Goal: Check status: Check status

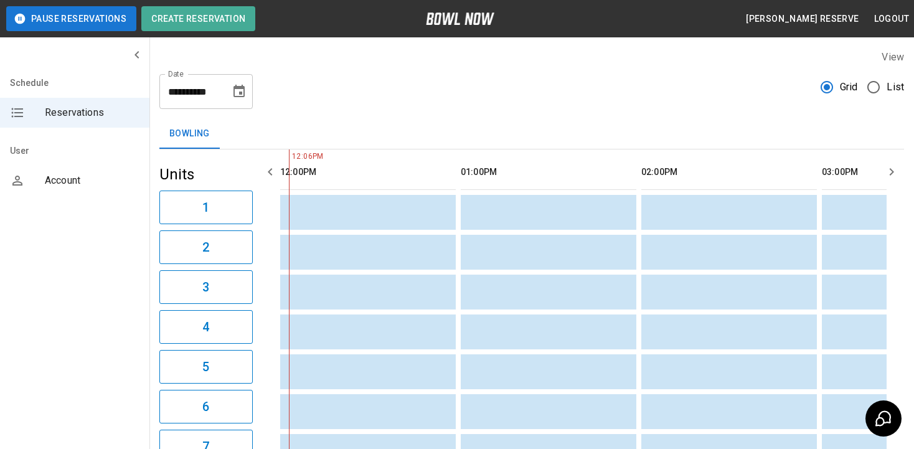
click at [223, 92] on div "**********" at bounding box center [205, 91] width 93 height 35
click at [230, 92] on button "Choose date, selected date is Aug 14, 2025" at bounding box center [239, 91] width 25 height 25
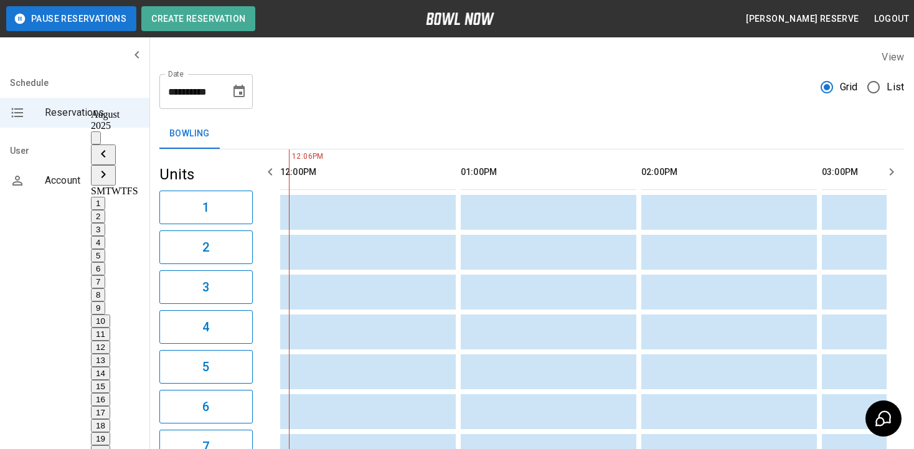
click at [110, 380] on button "15" at bounding box center [100, 386] width 19 height 13
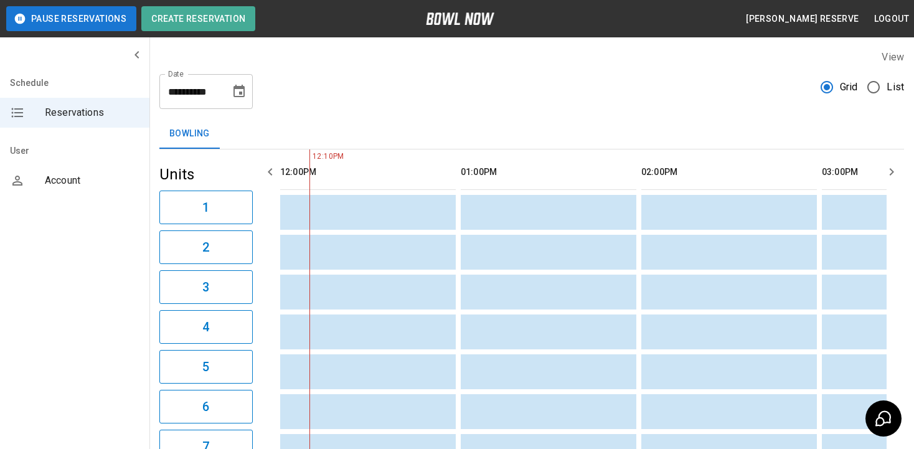
click at [448, 99] on div "**********" at bounding box center [531, 86] width 744 height 45
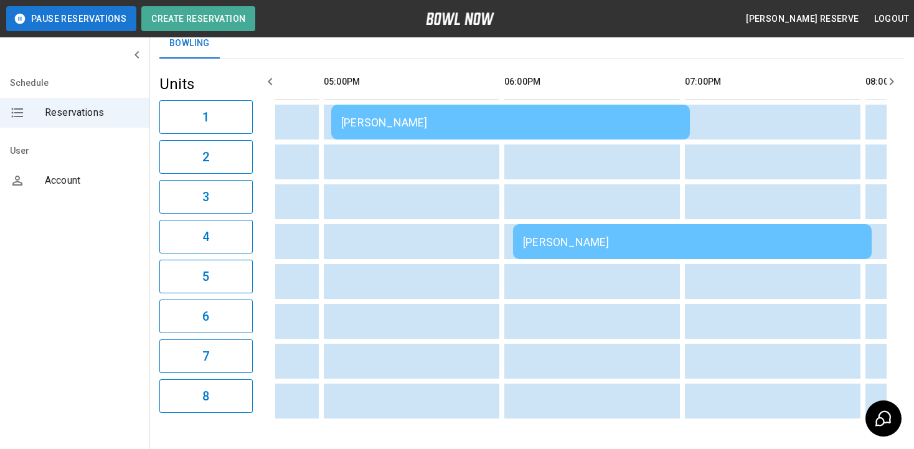
scroll to position [0, 1279]
click at [535, 110] on td "[PERSON_NAME]" at bounding box center [513, 122] width 359 height 35
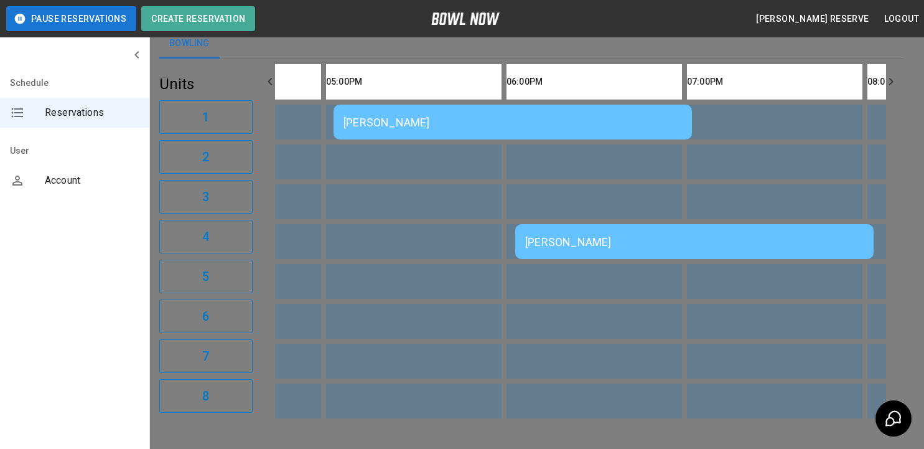
click at [674, 296] on div at bounding box center [462, 224] width 924 height 449
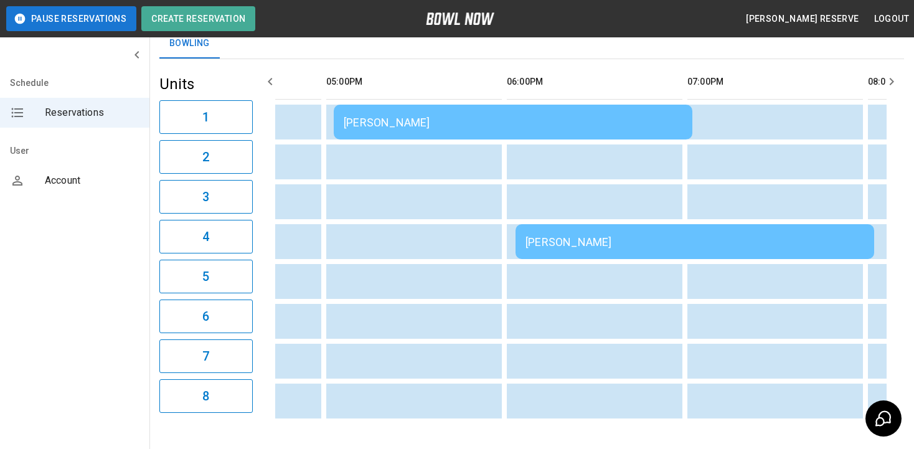
click at [677, 255] on td "[PERSON_NAME]" at bounding box center [694, 241] width 359 height 35
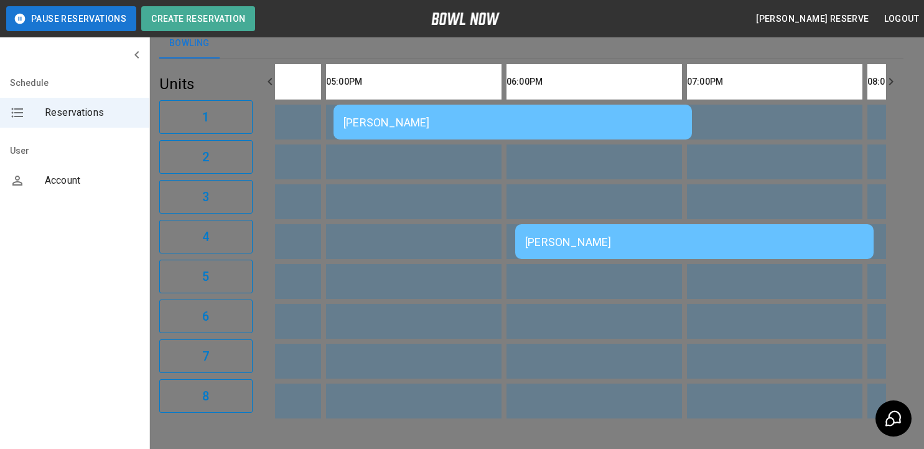
drag, startPoint x: 577, startPoint y: 273, endPoint x: 607, endPoint y: 390, distance: 120.2
click at [680, 374] on div at bounding box center [462, 224] width 924 height 449
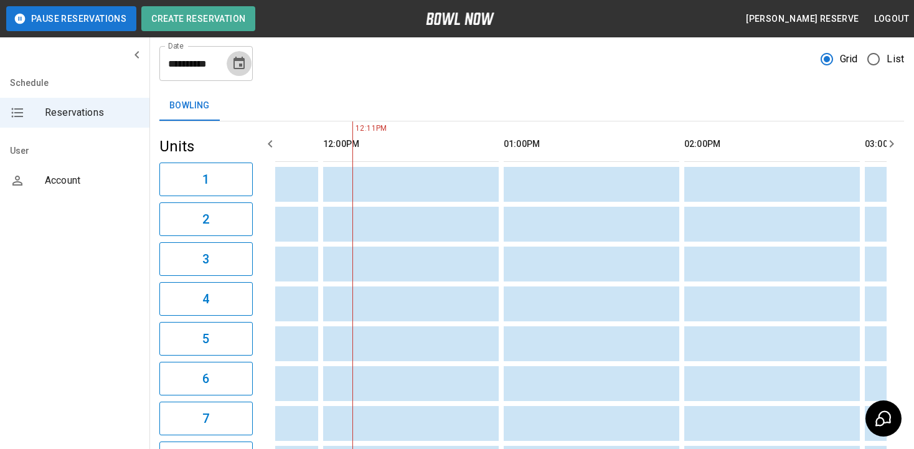
click at [231, 67] on button "Choose date, selected date is Aug 15, 2025" at bounding box center [239, 63] width 25 height 25
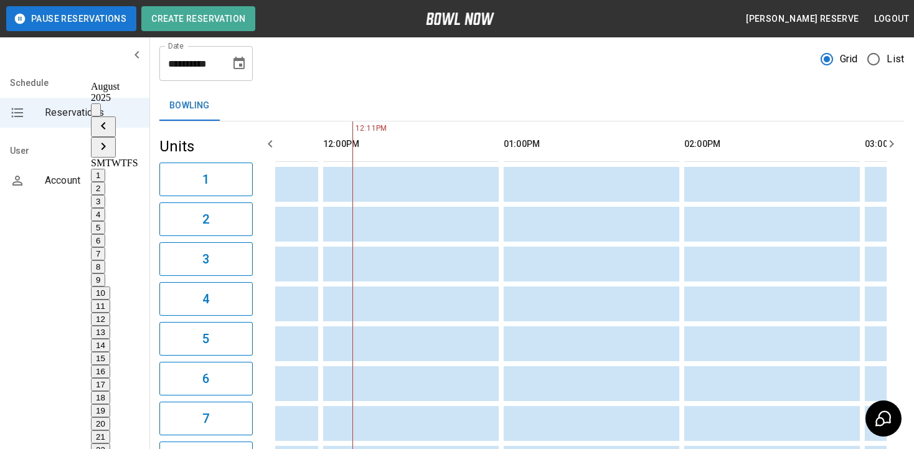
click at [110, 365] on button "16" at bounding box center [100, 371] width 19 height 13
type input "**********"
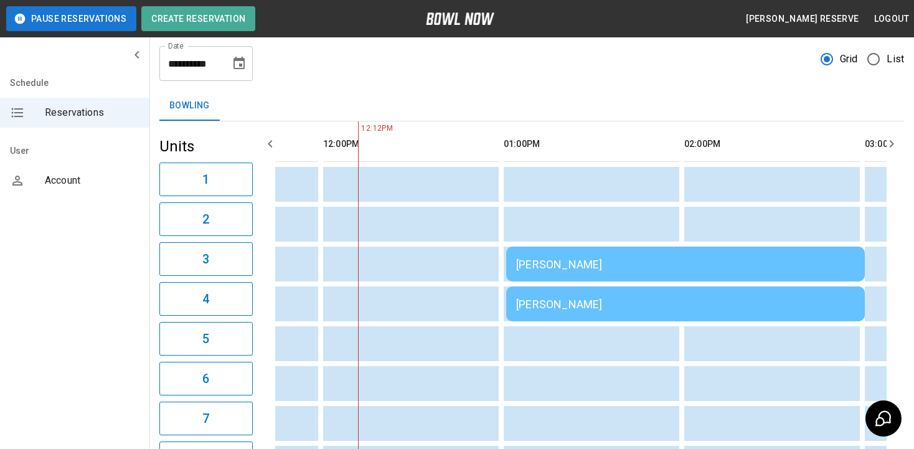
click at [535, 259] on div "[PERSON_NAME]" at bounding box center [685, 264] width 339 height 13
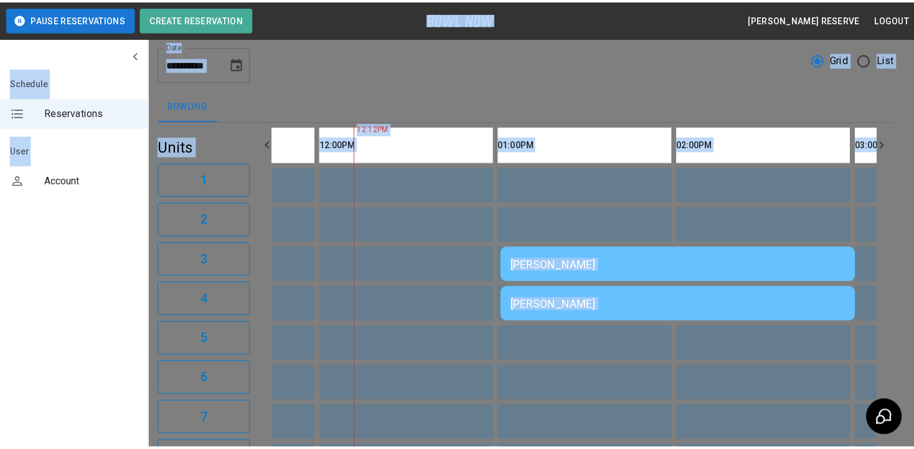
scroll to position [207, 0]
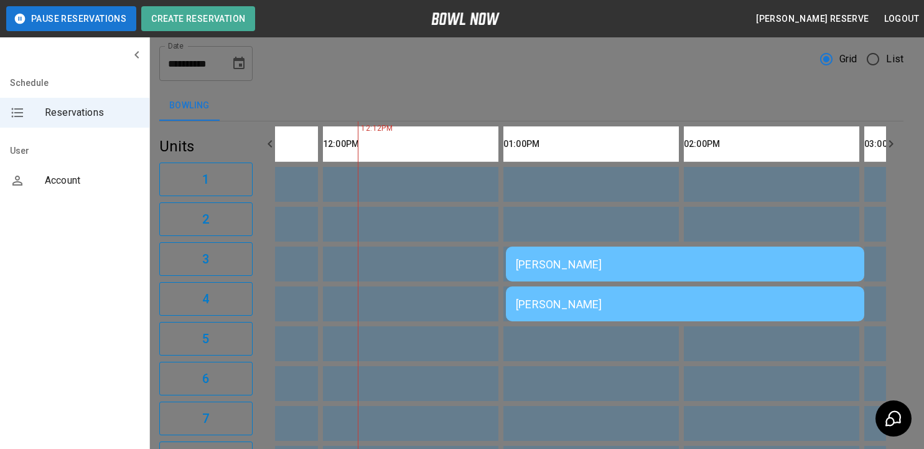
click at [720, 221] on div at bounding box center [462, 224] width 924 height 449
